Goal: Answer question/provide support: Answer question/provide support

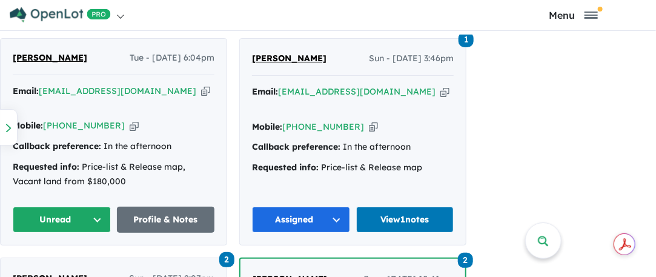
scroll to position [788, 0]
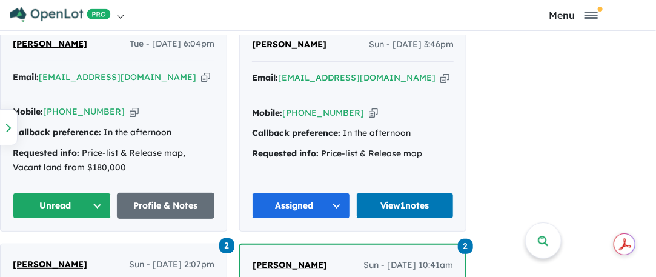
click at [73, 193] on button "Unread" at bounding box center [62, 206] width 98 height 26
click at [50, 248] on button "Assigned" at bounding box center [65, 262] width 105 height 28
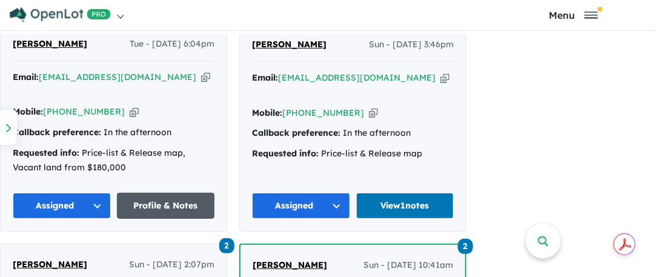
click at [150, 193] on link "Profile & Notes" at bounding box center [166, 206] width 98 height 26
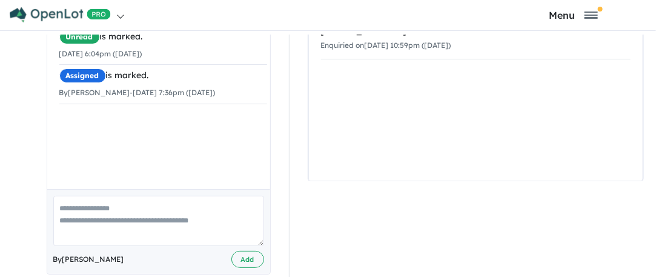
scroll to position [291, 0]
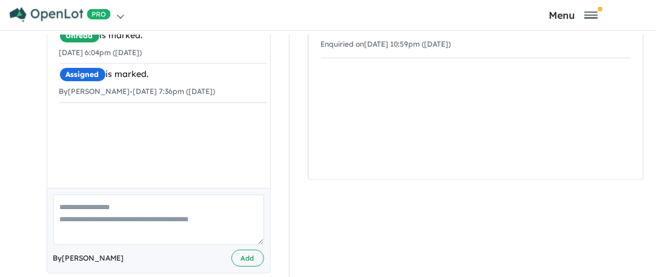
click at [84, 198] on textarea at bounding box center [158, 219] width 211 height 50
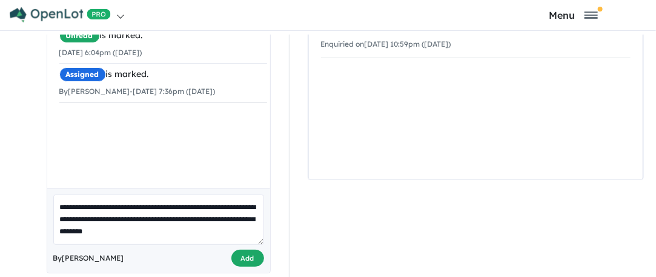
type textarea "**********"
click at [246, 250] on button "Add" at bounding box center [247, 259] width 33 height 18
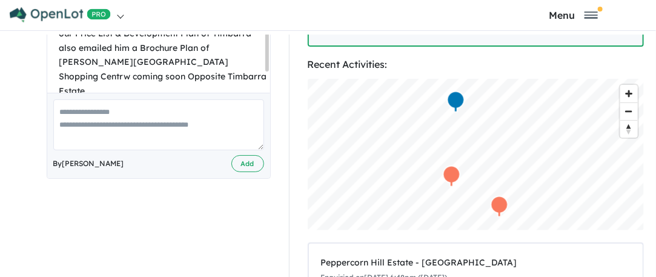
scroll to position [424, 0]
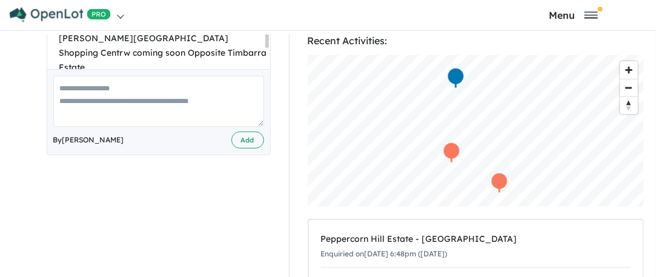
click at [76, 85] on textarea at bounding box center [158, 101] width 211 height 50
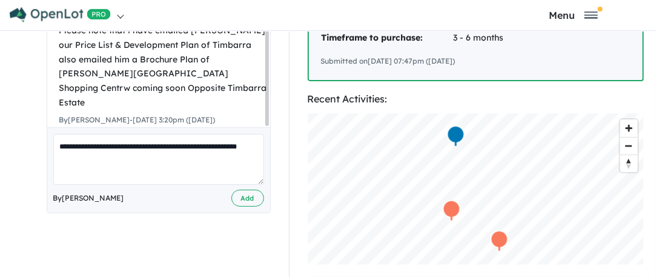
scroll to position [429, 0]
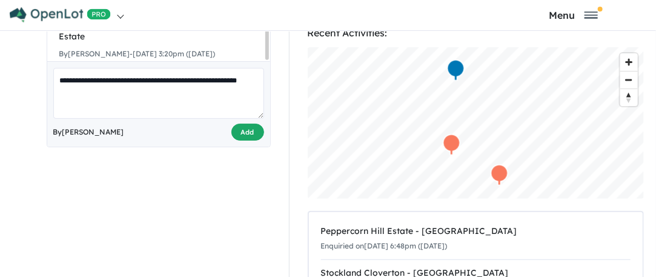
type textarea "**********"
click at [244, 128] on button "Add" at bounding box center [247, 133] width 33 height 18
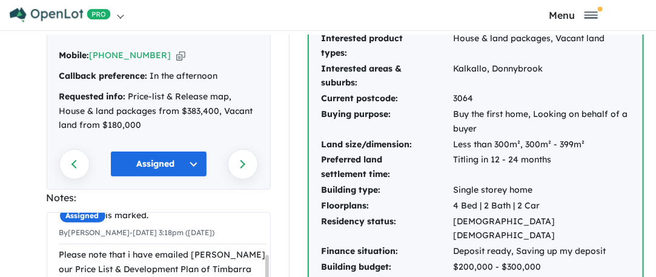
scroll to position [0, 0]
